Goal: Task Accomplishment & Management: Complete application form

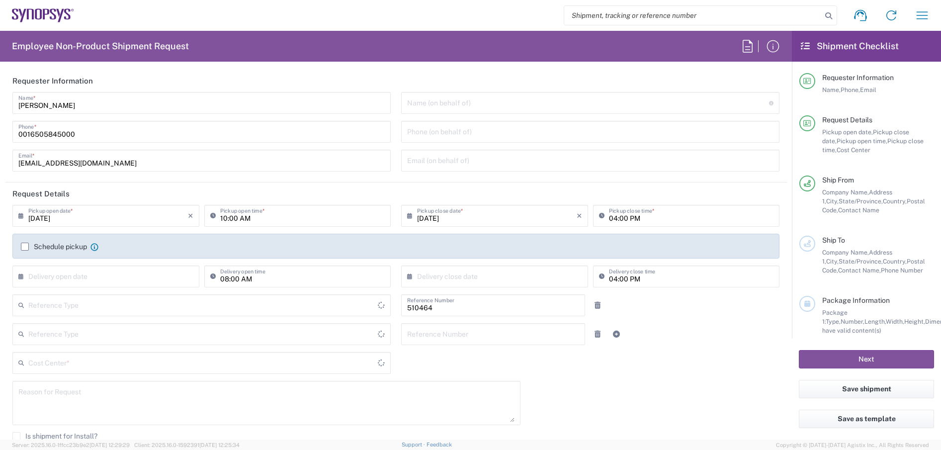
type input "Department"
type input "US01, SG, MSIP2, R&D 510464"
type input "[GEOGRAPHIC_DATA]"
type input "[US_STATE]"
type input "Delivered at Place"
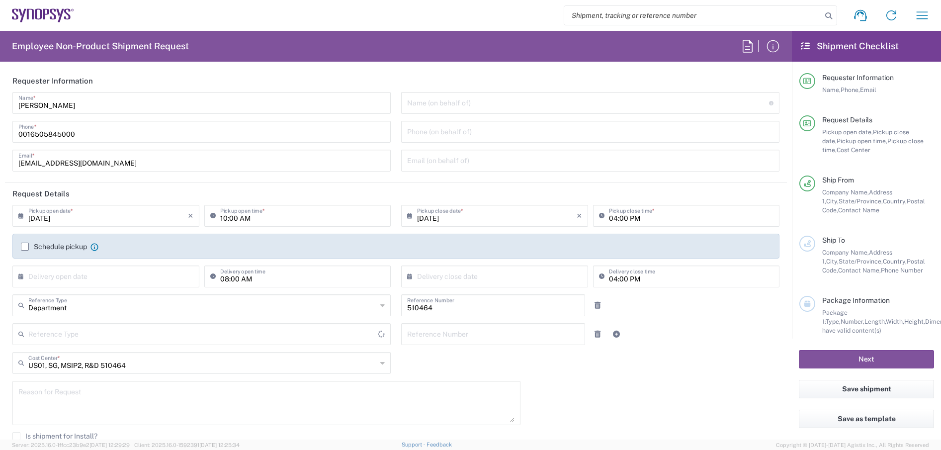
type input "[GEOGRAPHIC_DATA]"
click at [469, 104] on input "text" at bounding box center [588, 101] width 362 height 17
type input "Hillsboro US03"
click at [470, 103] on input "text" at bounding box center [588, 101] width 362 height 17
paste input "Steve Haskell"
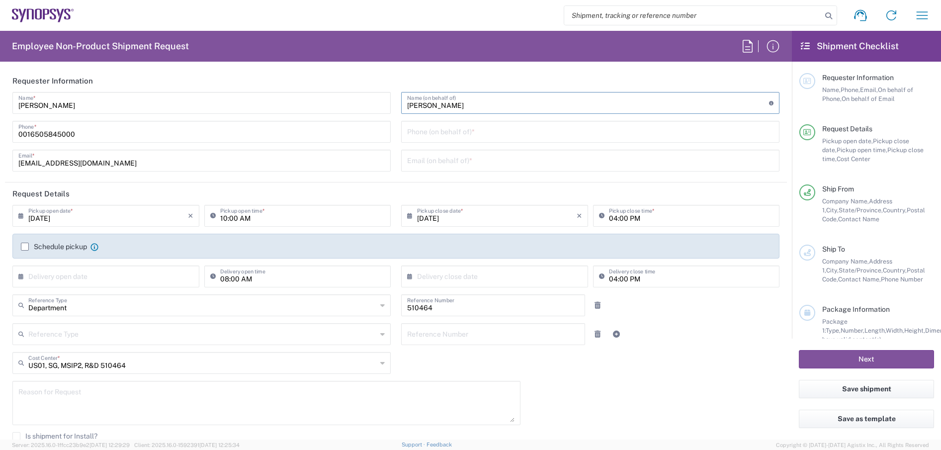
type input "Steve Haskell"
click at [447, 133] on input "tel" at bounding box center [590, 130] width 366 height 17
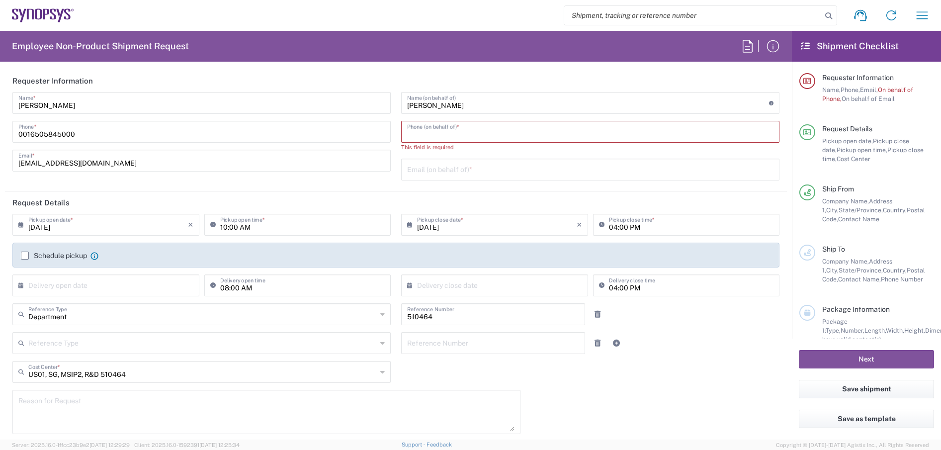
click at [466, 133] on input "tel" at bounding box center [590, 130] width 366 height 17
paste input "16505845000"
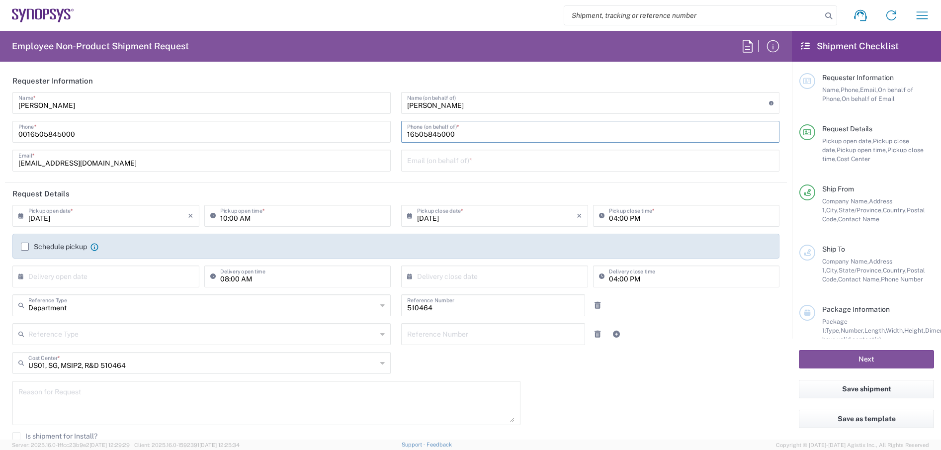
type input "16505845000"
click at [419, 161] on input "text" at bounding box center [590, 159] width 366 height 17
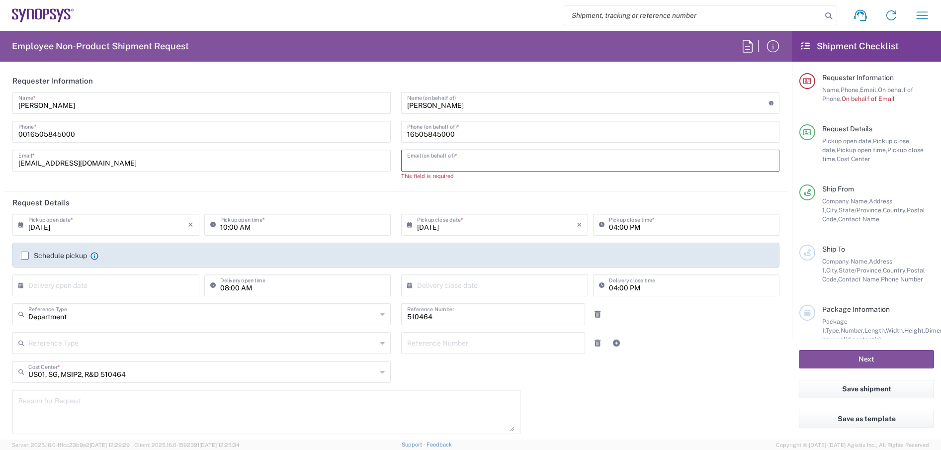
click at [468, 166] on input "text" at bounding box center [590, 159] width 366 height 17
paste input "sman@synopsys.com"
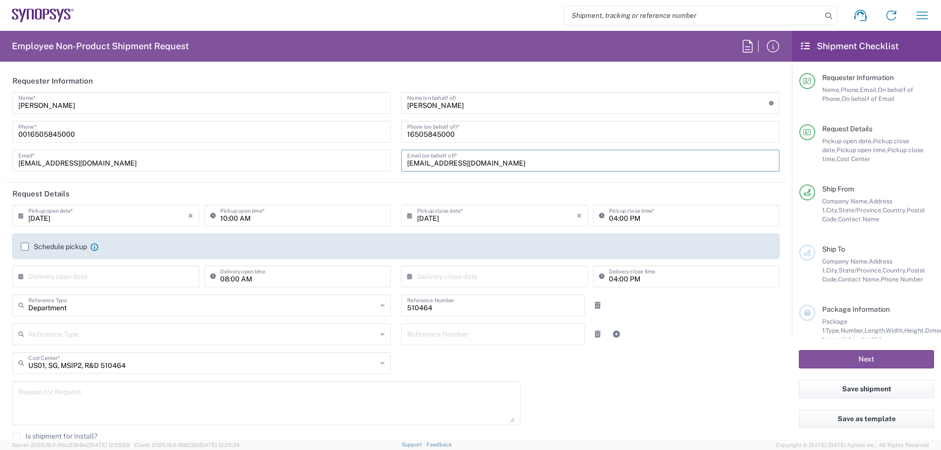
type input "sman@synopsys.com"
click at [27, 243] on label "Schedule pickup" at bounding box center [54, 247] width 66 height 8
click at [25, 247] on input "Schedule pickup" at bounding box center [25, 247] width 0 height 0
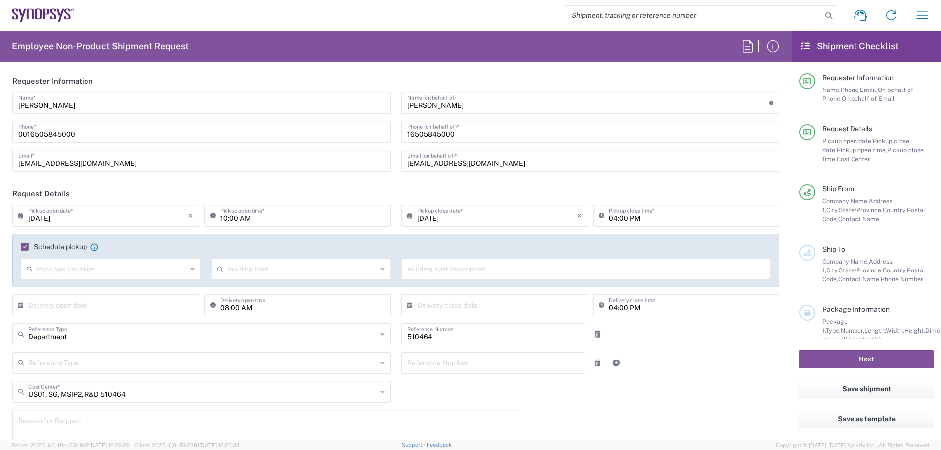
click at [108, 272] on input "text" at bounding box center [112, 268] width 150 height 17
click at [59, 290] on span "Front" at bounding box center [110, 290] width 176 height 15
type input "Front"
click at [380, 268] on icon at bounding box center [382, 269] width 4 height 16
click at [231, 368] on span "Suite" at bounding box center [298, 371] width 176 height 15
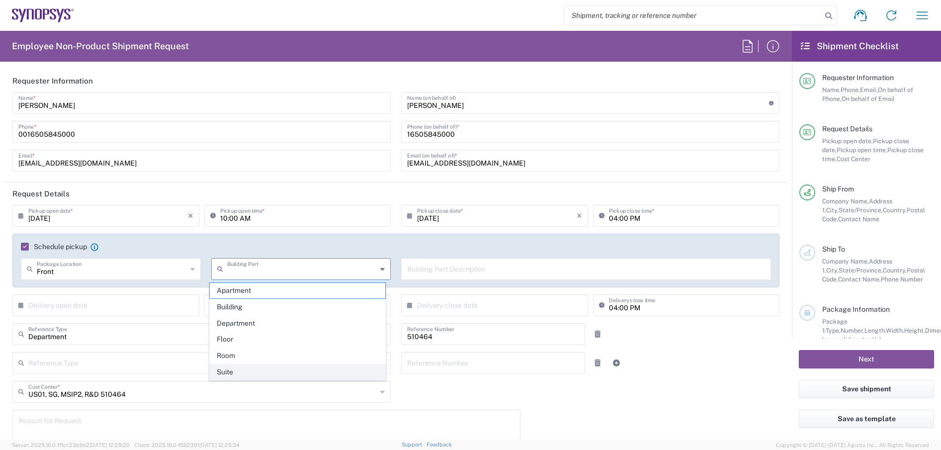
type input "Suite"
click at [435, 268] on input "text" at bounding box center [586, 268] width 358 height 17
paste input "2025 NE Cornelius Pass Rd, Suite 400"
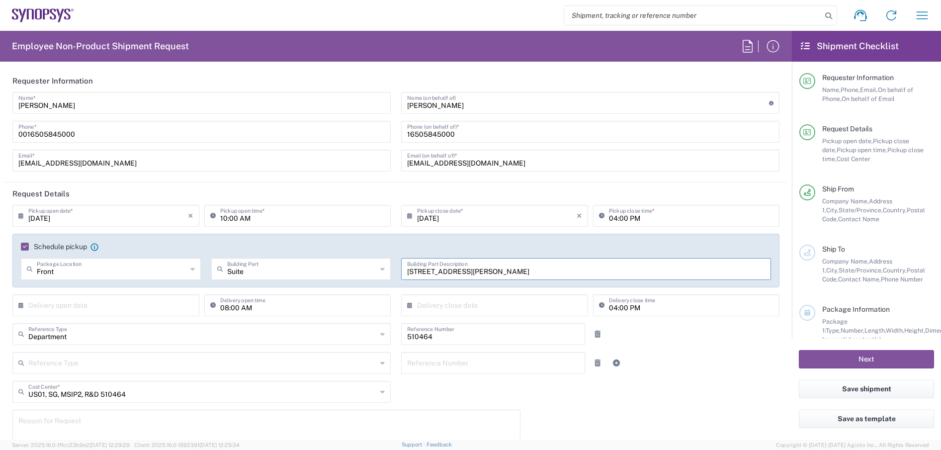
type input "2025 NE Cornelius Pass Rd, Suite 400"
click at [95, 305] on input "text" at bounding box center [108, 304] width 160 height 17
click at [121, 378] on span "14" at bounding box center [121, 381] width 14 height 14
type input "08/14/2025"
click at [458, 304] on input "text" at bounding box center [497, 304] width 160 height 17
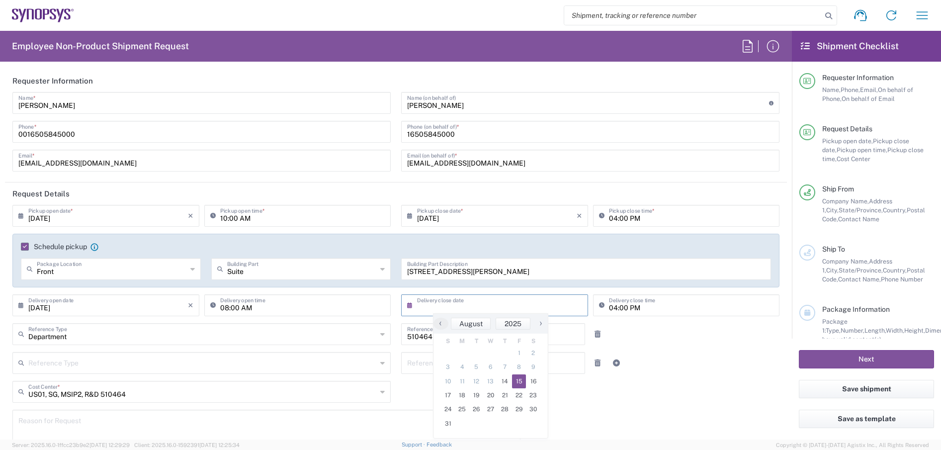
click at [523, 383] on span "15" at bounding box center [519, 381] width 14 height 14
type input "08/15/2025"
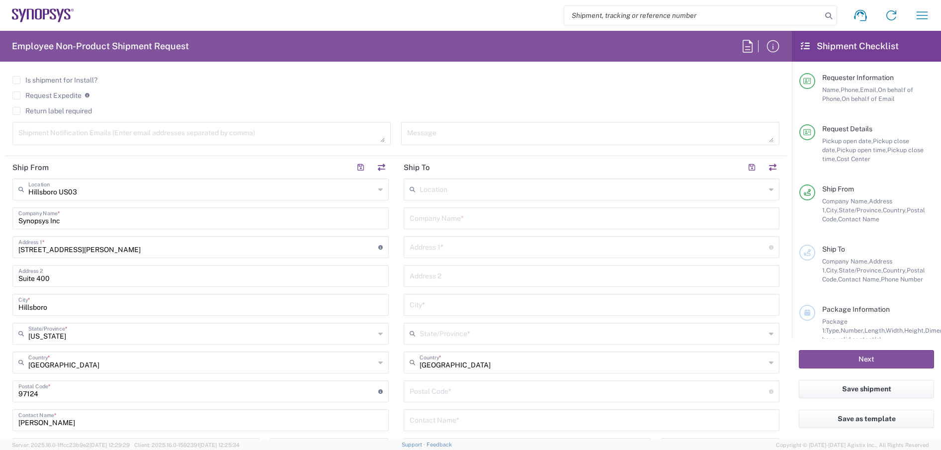
scroll to position [373, 0]
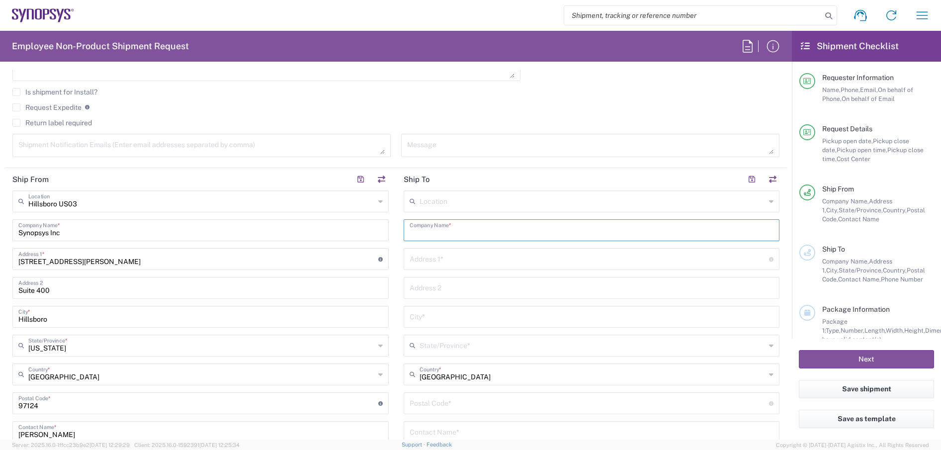
click at [442, 236] on input "text" at bounding box center [592, 229] width 364 height 17
click at [442, 236] on input "kyocera" at bounding box center [592, 229] width 364 height 17
drag, startPoint x: 453, startPoint y: 230, endPoint x: 336, endPoint y: 234, distance: 116.9
click at [347, 234] on div "Ship From Hillsboro US03 Location Hillsboro US03 Aachen DE04 Agrate Brianza IT0…" at bounding box center [396, 390] width 782 height 444
paste input "Kyocera International, Inc."
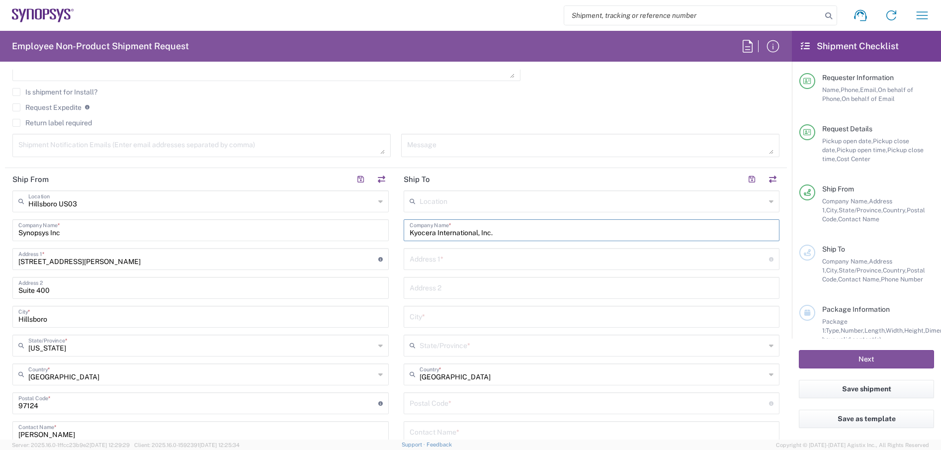
type input "Kyocera International, Inc."
click at [387, 266] on main "Hillsboro US03 Location Hillsboro US03 Aachen DE04 Agrate Brianza IT01 Aschheim…" at bounding box center [200, 371] width 391 height 362
click at [429, 259] on input "text" at bounding box center [590, 258] width 360 height 17
type input "8611 Balboa Avenue"
type input "Shipping & Receiving Shipping & Receiving"
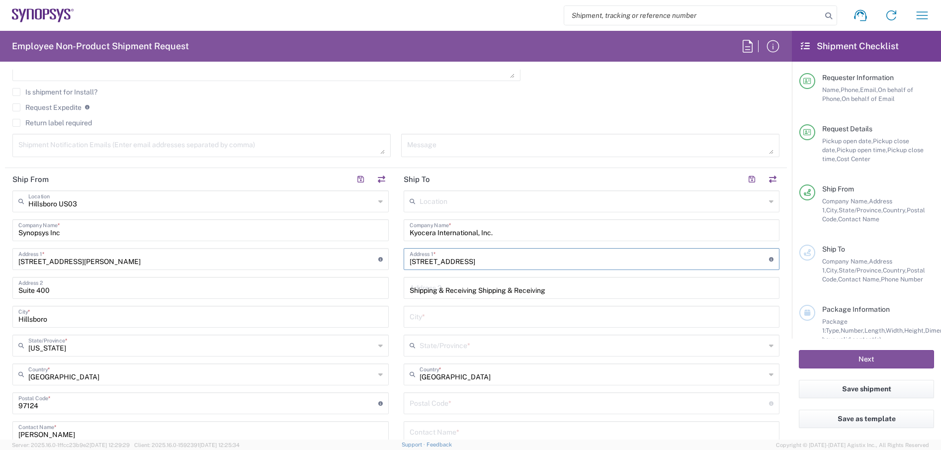
type input "San Diego"
type input "California"
type input "92123"
type input "4086556641"
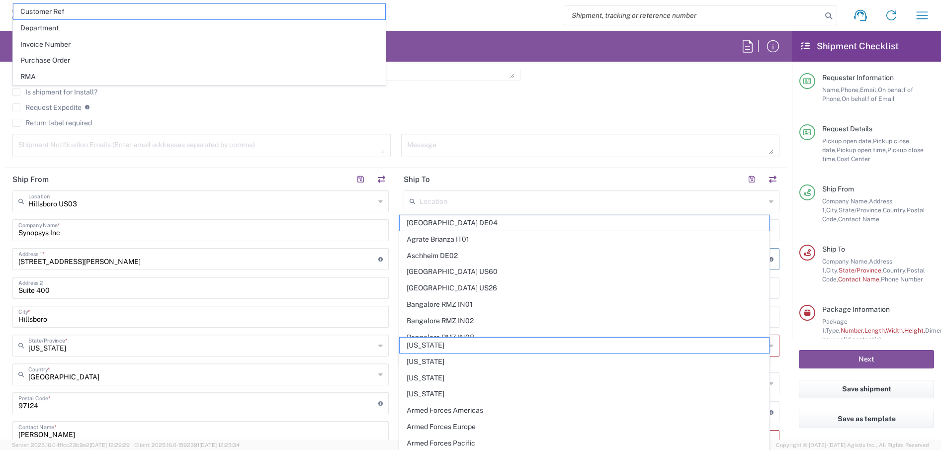
scroll to position [457, 0]
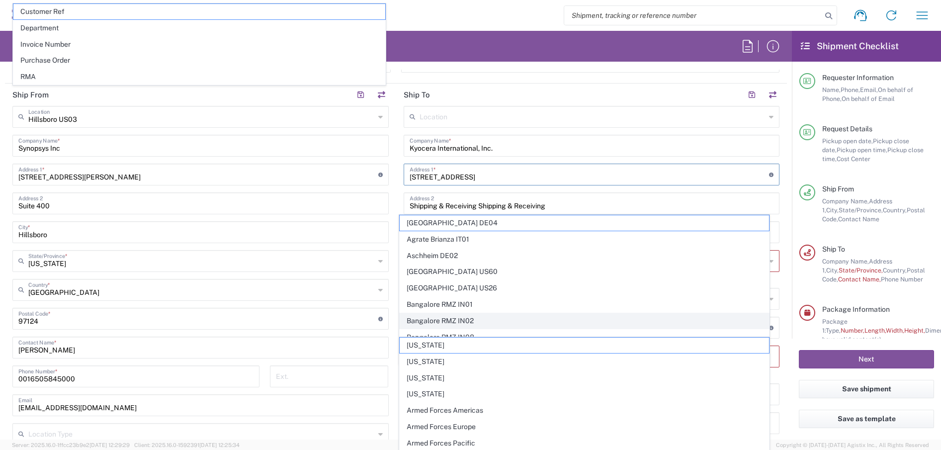
type input "angie.deberry@kyocera.com"
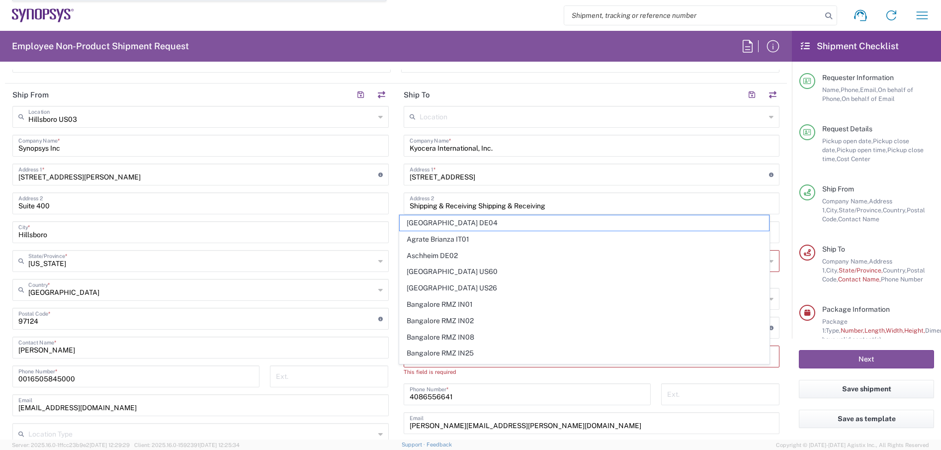
click at [391, 297] on main "Hillsboro US03 Location Hillsboro US03 Aachen DE04 Agrate Brianza IT01 Aschheim…" at bounding box center [200, 287] width 391 height 362
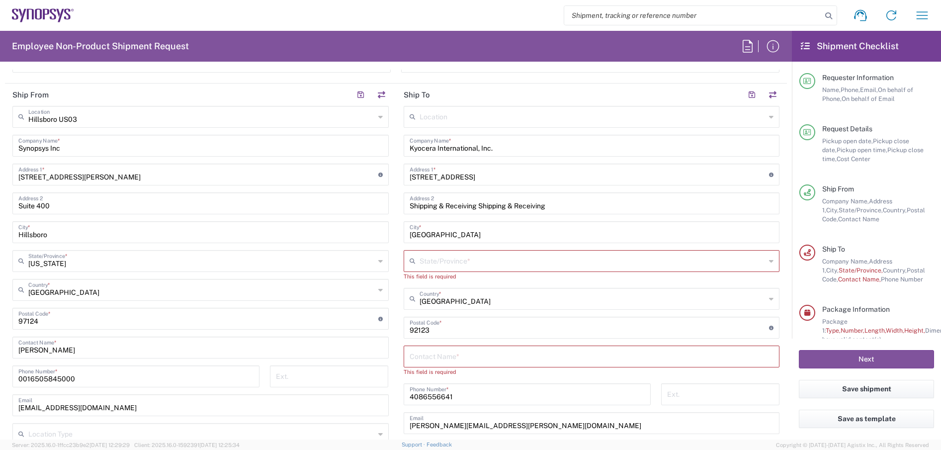
click at [449, 259] on input "text" at bounding box center [593, 260] width 347 height 17
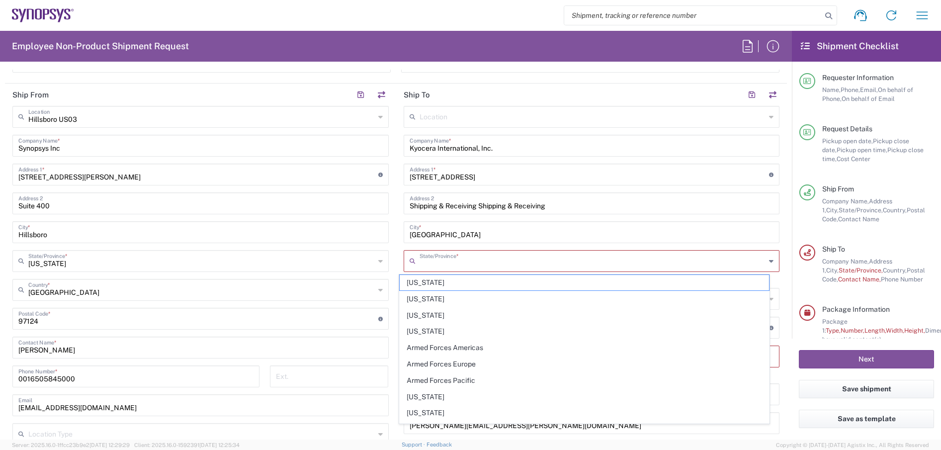
type input "California"
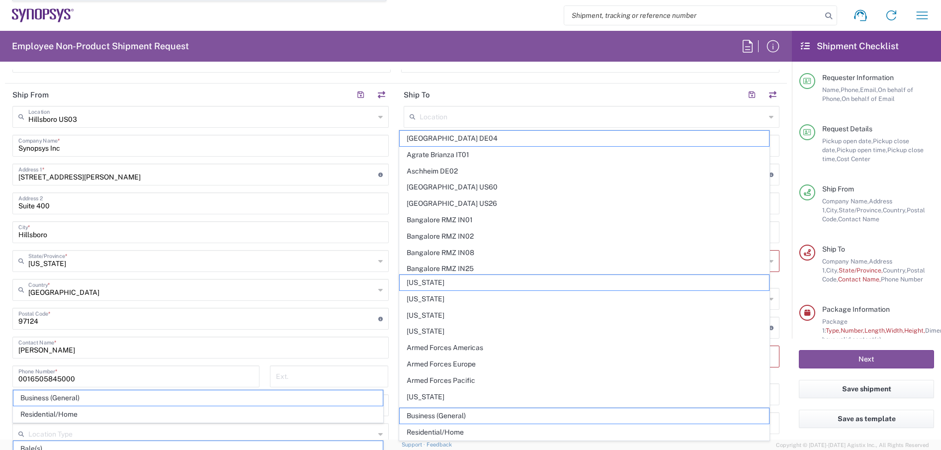
click at [387, 319] on main "Hillsboro US03 Location Hillsboro US03 Aachen DE04 Agrate Brianza IT01 Aschheim…" at bounding box center [200, 287] width 391 height 362
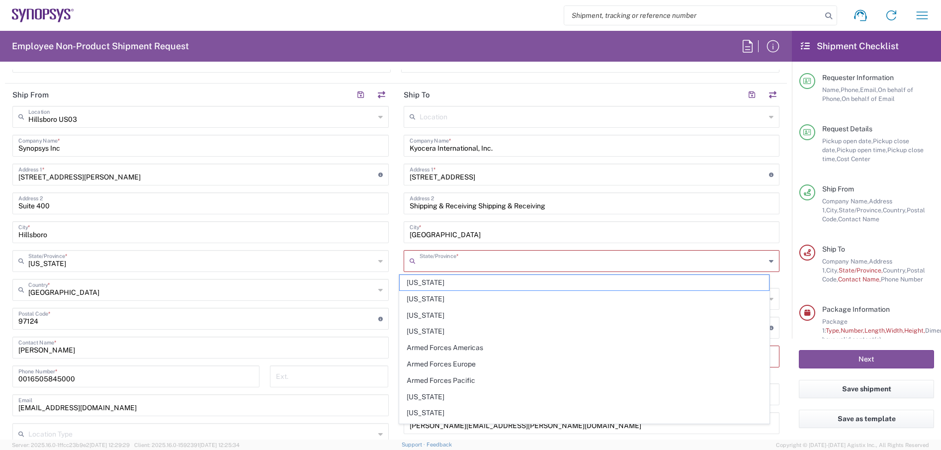
click at [442, 263] on input "text" at bounding box center [593, 260] width 347 height 17
type input "California"
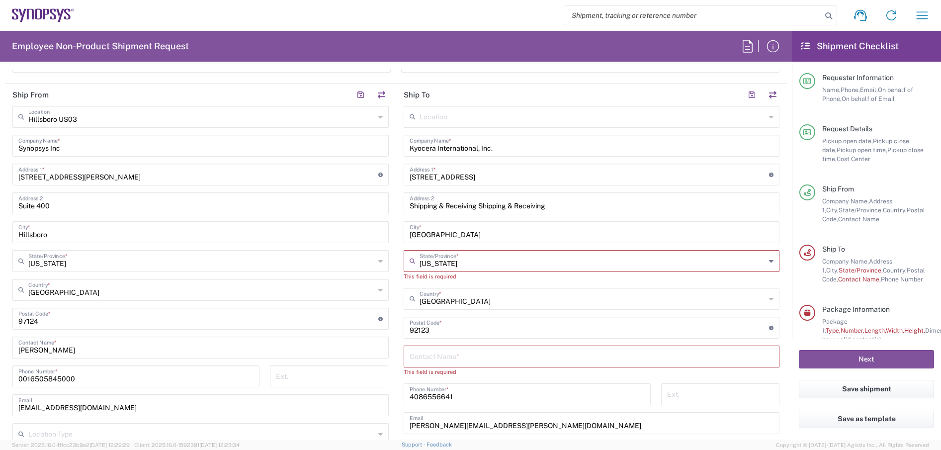
type input "Business (General)"
click at [460, 263] on input "text" at bounding box center [593, 260] width 347 height 17
type input "California"
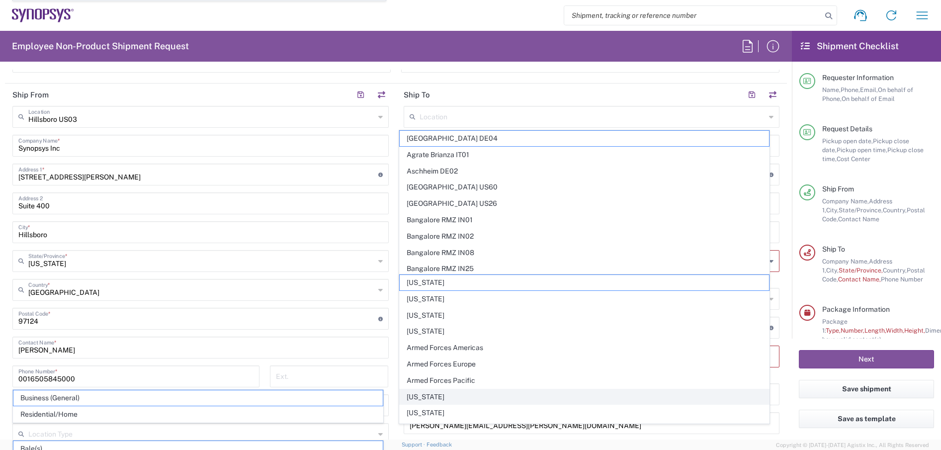
click at [438, 399] on span "California" at bounding box center [584, 396] width 369 height 15
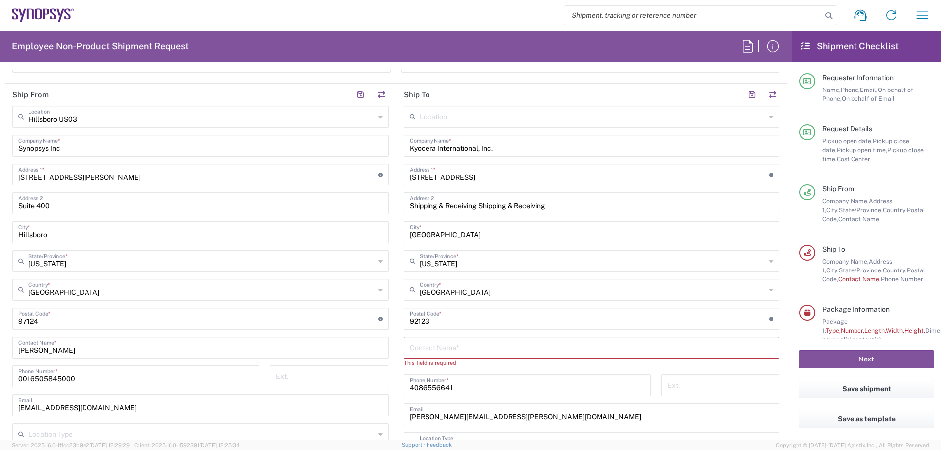
click at [501, 341] on input "text" at bounding box center [592, 346] width 364 height 17
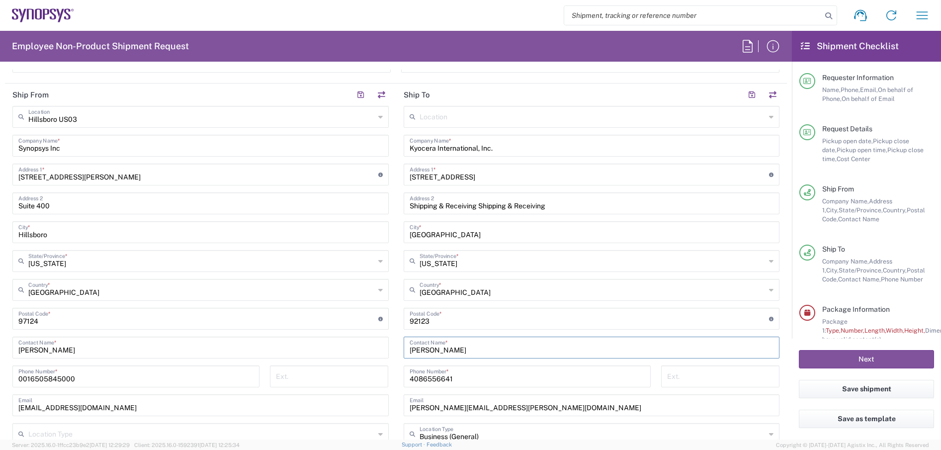
type input "Angie"
click at [396, 373] on main "Location Aachen DE04 Agrate Brianza IT01 Aschheim DE02 Atlanta US60 Austin US26…" at bounding box center [591, 315] width 391 height 418
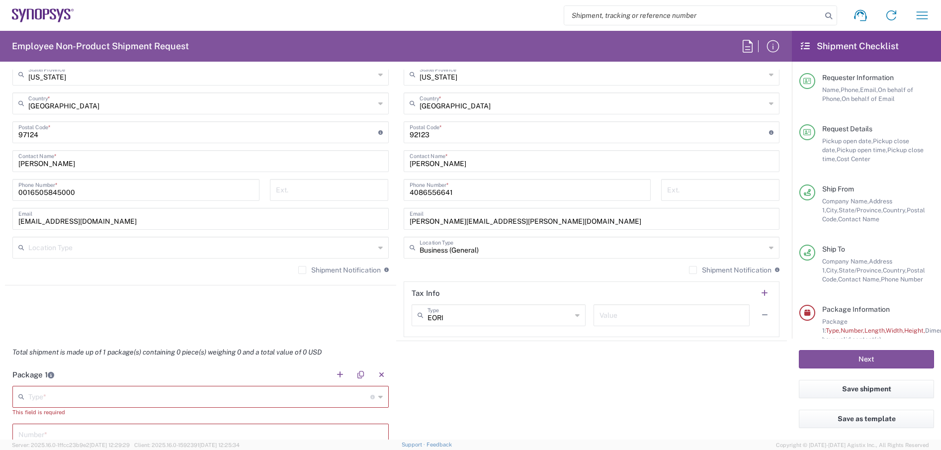
scroll to position [830, 0]
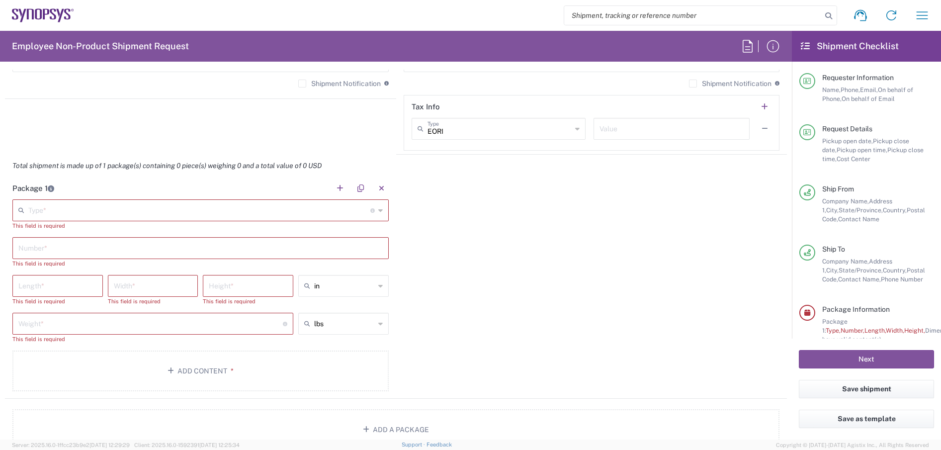
click at [66, 206] on input "text" at bounding box center [199, 209] width 342 height 17
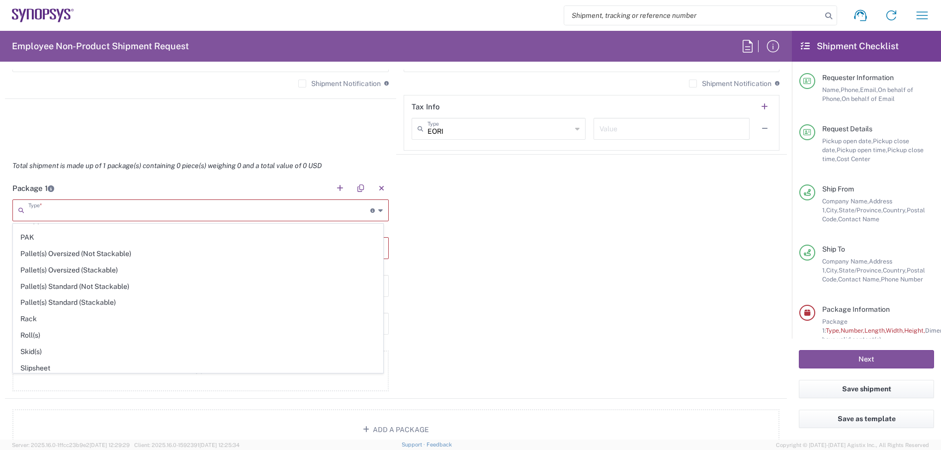
scroll to position [470, 0]
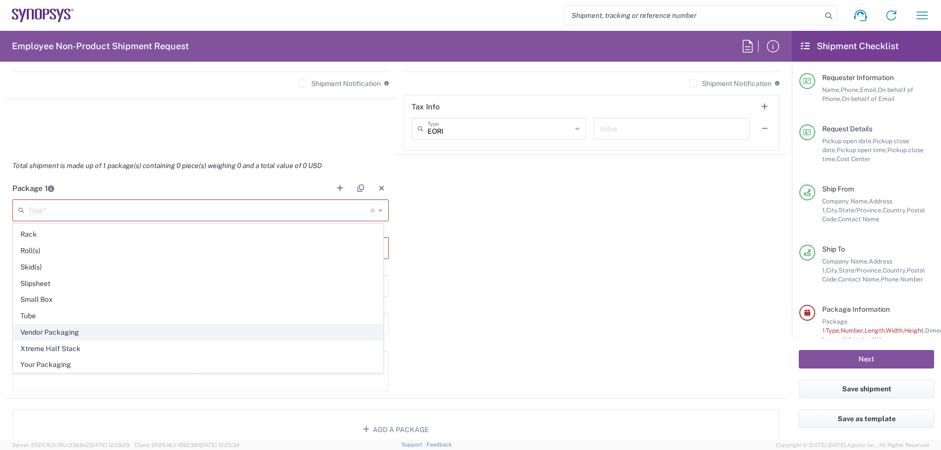
click at [73, 338] on span "Vendor Packaging" at bounding box center [197, 332] width 369 height 15
type input "Vendor Packaging"
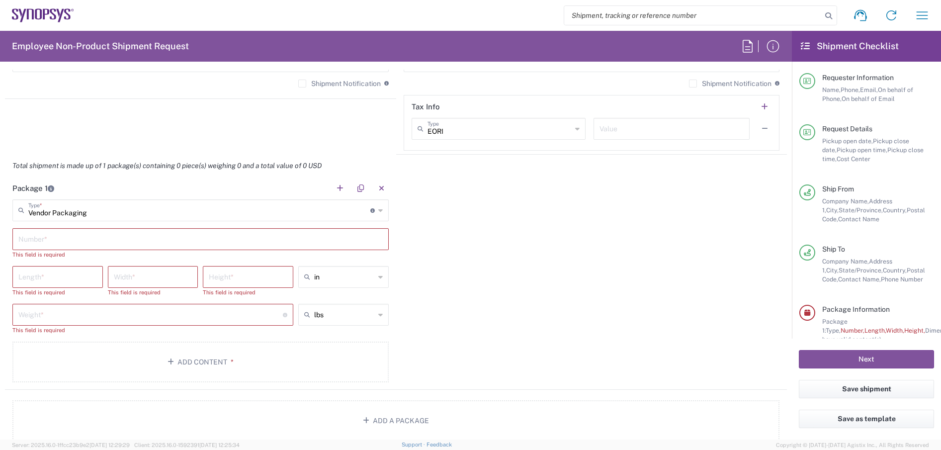
click at [122, 237] on input "text" at bounding box center [200, 238] width 364 height 17
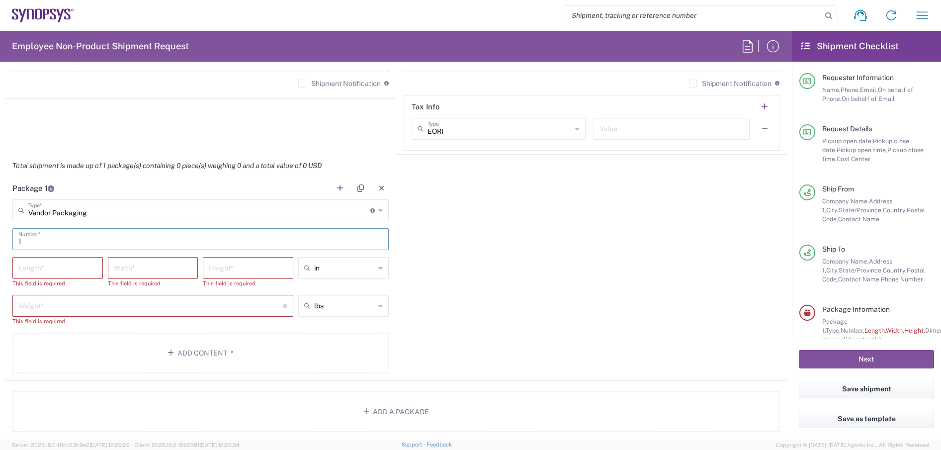
type input "1"
click at [69, 258] on div "Length *" at bounding box center [57, 268] width 90 height 22
click at [74, 270] on input "number" at bounding box center [57, 267] width 79 height 17
paste input "22.8"
type input "22.8"
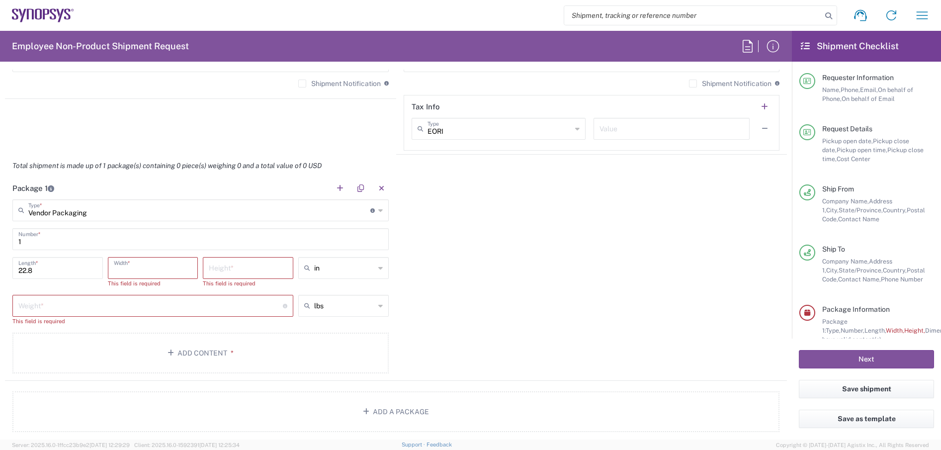
click at [162, 265] on input "number" at bounding box center [153, 267] width 79 height 17
paste input "22"
type input "22"
click at [239, 267] on input "number" at bounding box center [248, 267] width 79 height 17
click at [236, 271] on input "number" at bounding box center [248, 267] width 79 height 17
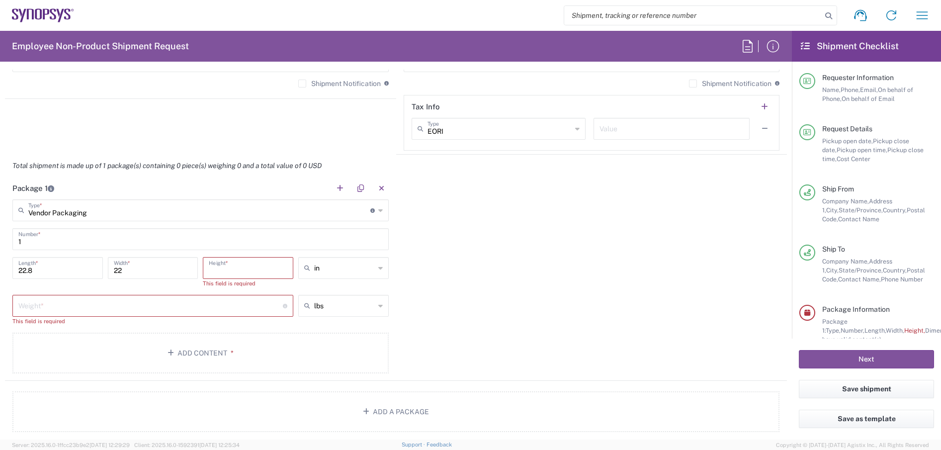
paste input "3"
type input "3"
click at [174, 298] on input "number" at bounding box center [150, 295] width 265 height 17
click at [164, 300] on input "number" at bounding box center [150, 295] width 265 height 17
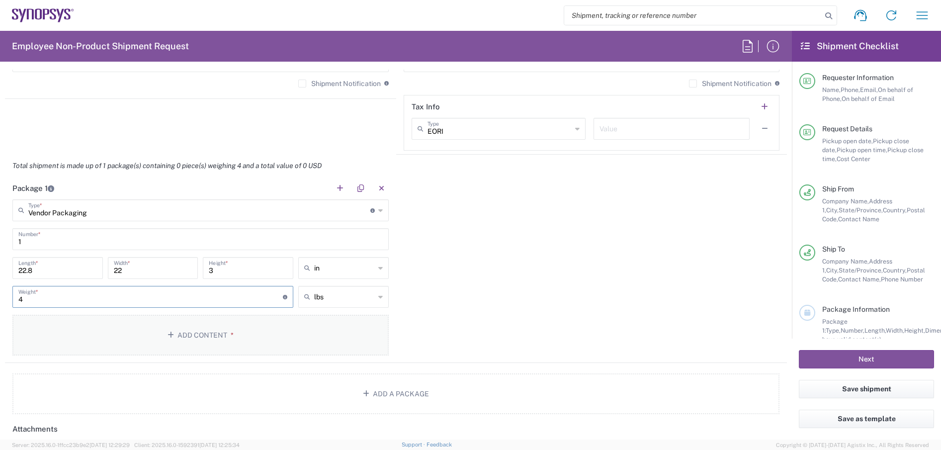
type input "4"
click at [217, 335] on button "Add Content *" at bounding box center [200, 335] width 376 height 41
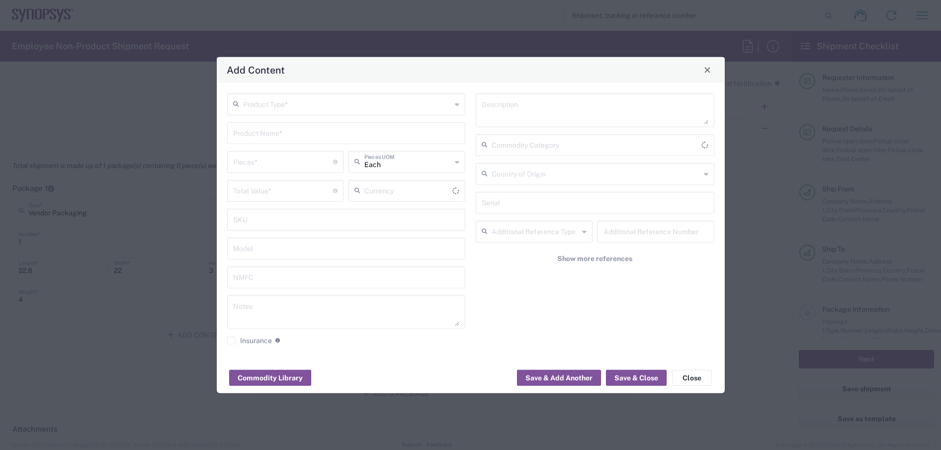
type input "US Dollar"
click at [454, 107] on div "Product Type *" at bounding box center [346, 104] width 239 height 22
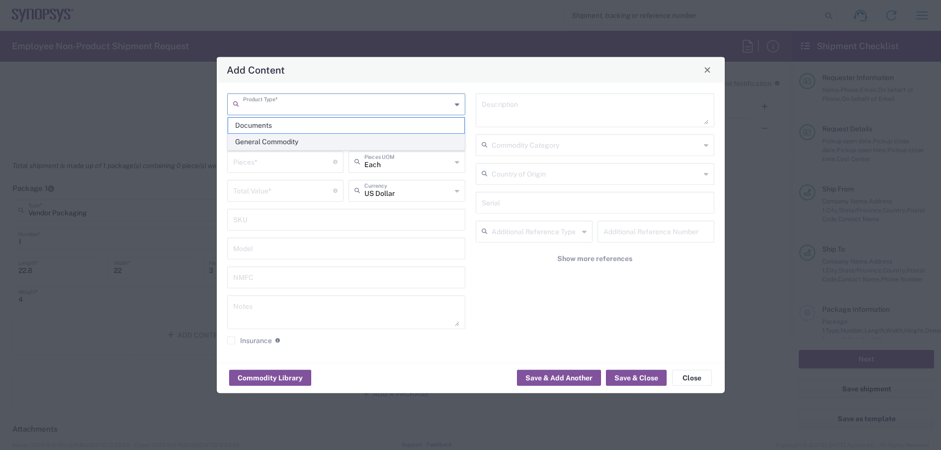
click at [395, 144] on span "General Commodity" at bounding box center [346, 141] width 237 height 15
type input "General Commodity"
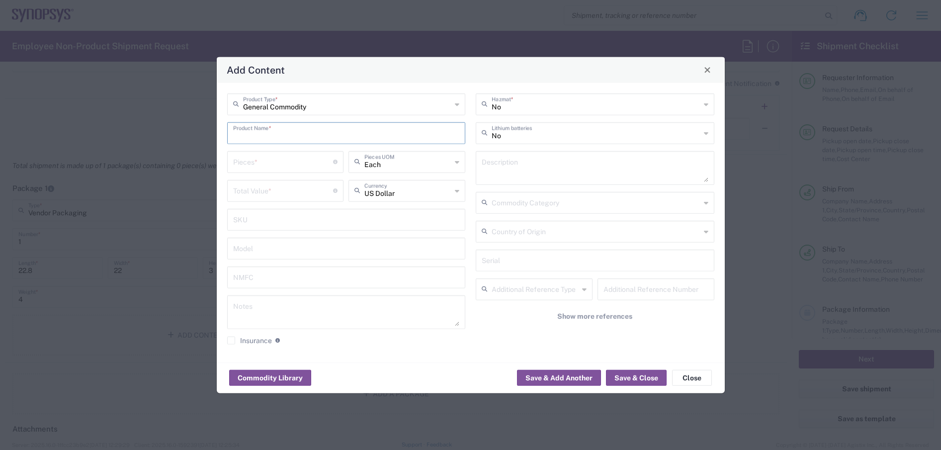
click at [402, 133] on input "text" at bounding box center [346, 131] width 227 height 17
type input "x851 Substrates QTY*94pcs"
click at [285, 159] on input "number" at bounding box center [283, 160] width 100 height 17
drag, startPoint x: 273, startPoint y: 165, endPoint x: 158, endPoint y: 165, distance: 114.8
click at [196, 165] on div "Add Content General Commodity Product Type * x851 Substrates QTY*94pcs Product …" at bounding box center [470, 225] width 941 height 450
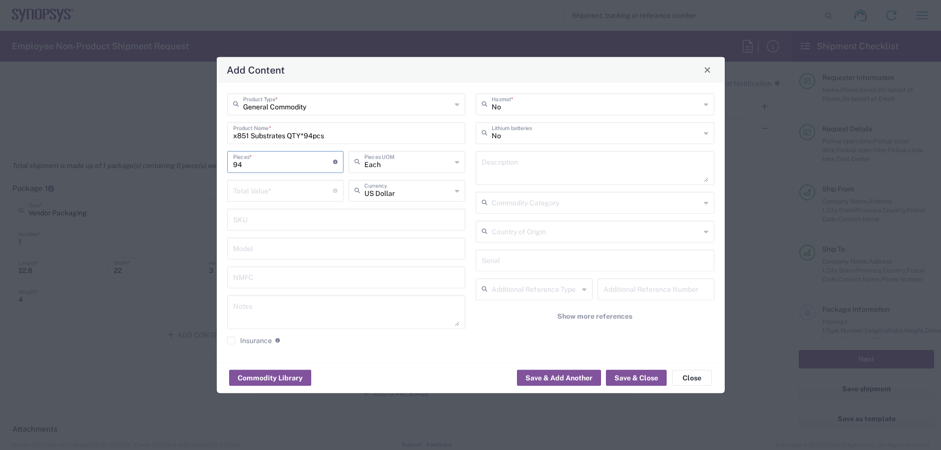
type input "94"
click at [260, 194] on input "number" at bounding box center [283, 189] width 100 height 17
type input "21996"
click at [654, 380] on button "Save & Close" at bounding box center [636, 378] width 61 height 16
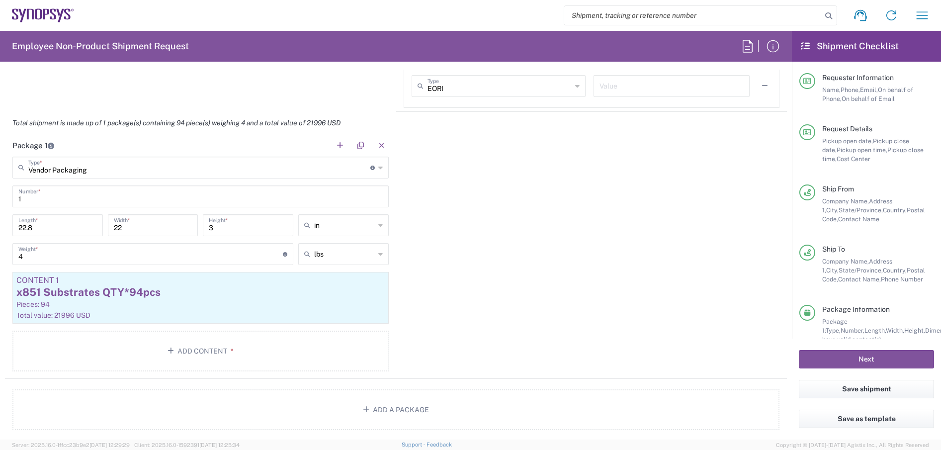
scroll to position [871, 0]
click at [853, 387] on button "Save shipment" at bounding box center [866, 389] width 135 height 18
